Goal: Task Accomplishment & Management: Manage account settings

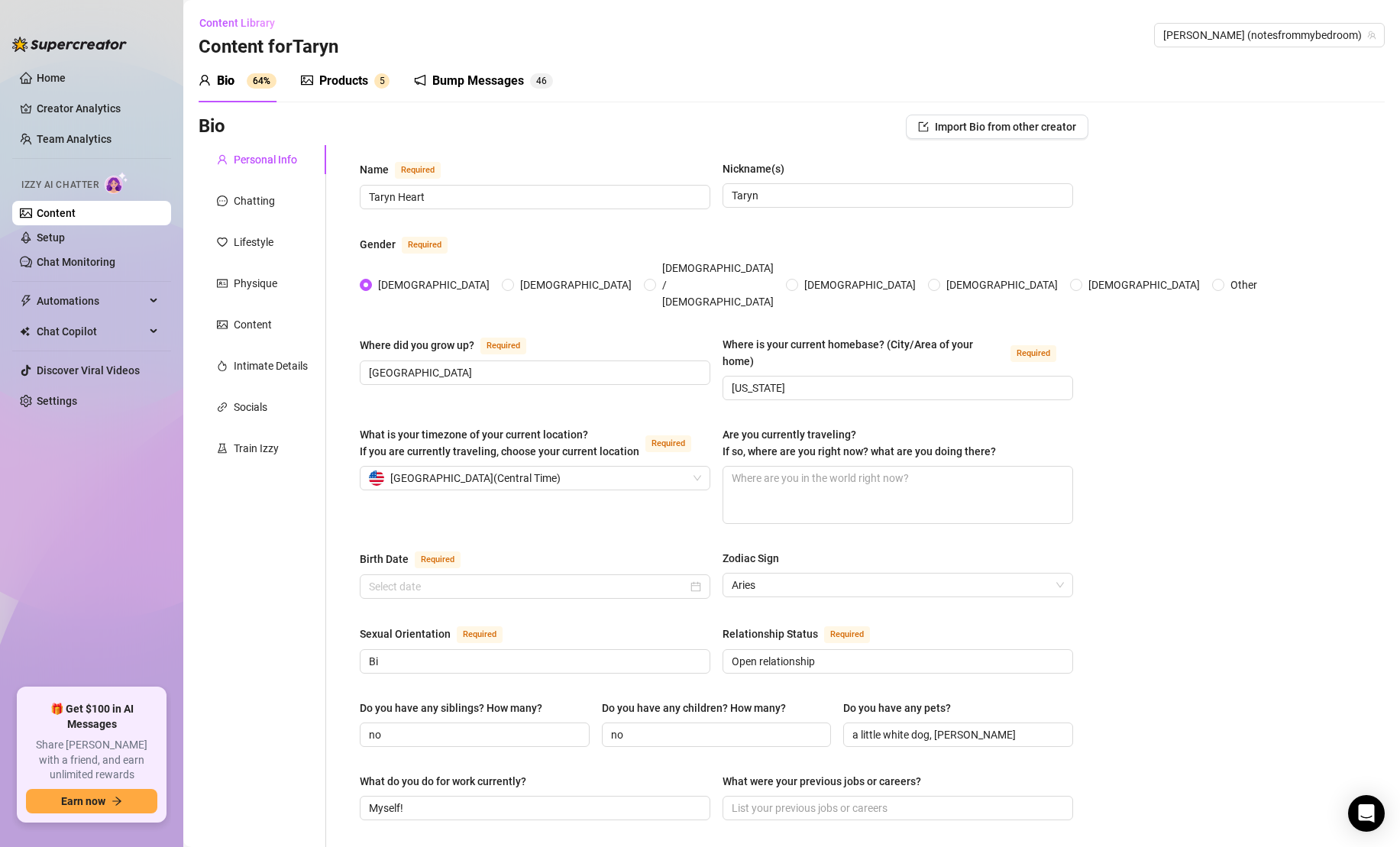
radio input "true"
type input "[DATE]"
click at [274, 280] on div "Physique" at bounding box center [255, 283] width 44 height 17
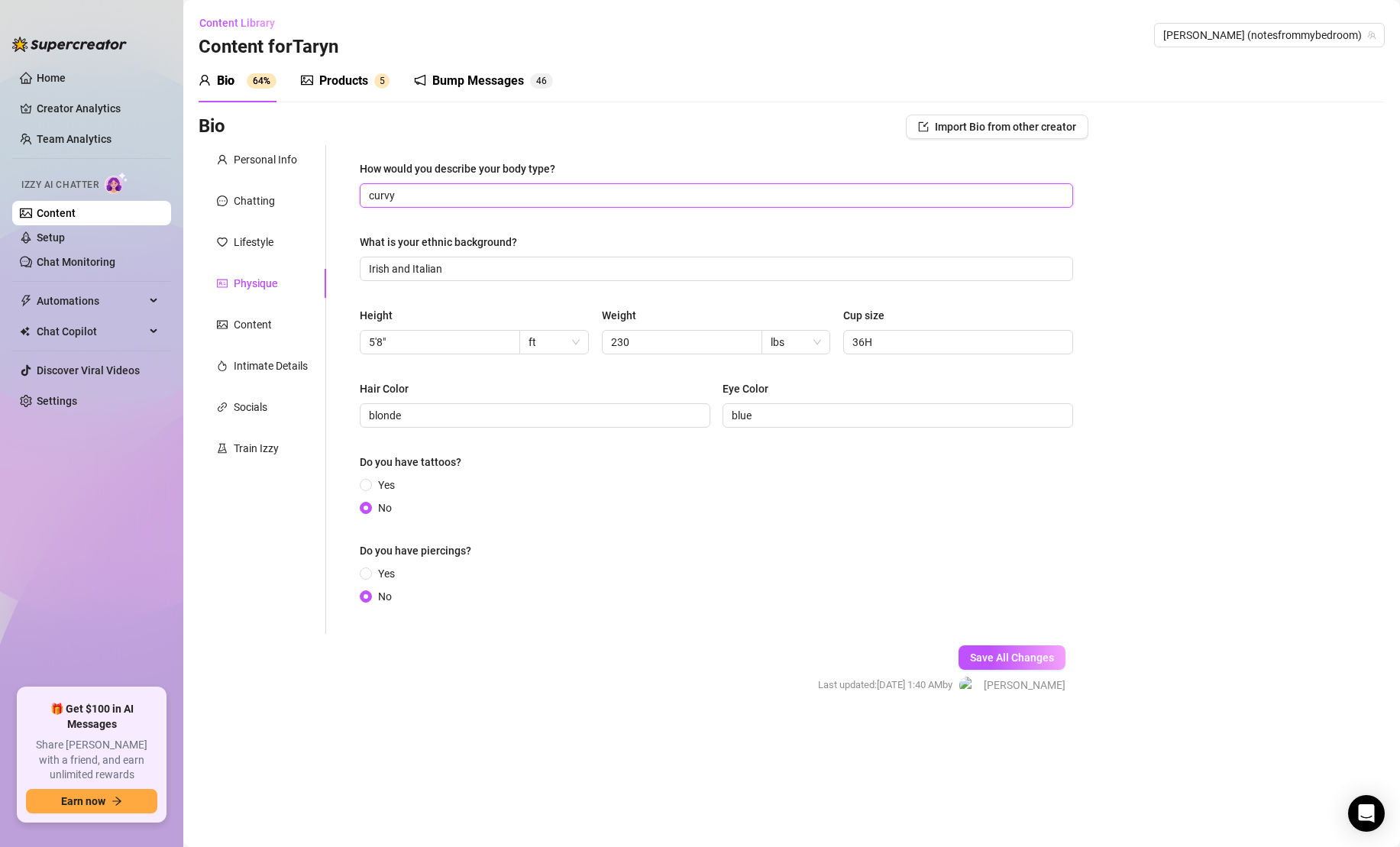
click at [438, 195] on input "curvy" at bounding box center [714, 195] width 692 height 17
type input "curvy, thick"
click at [972, 653] on span "Save All Changes" at bounding box center [1012, 658] width 84 height 12
